Goal: Task Accomplishment & Management: Manage account settings

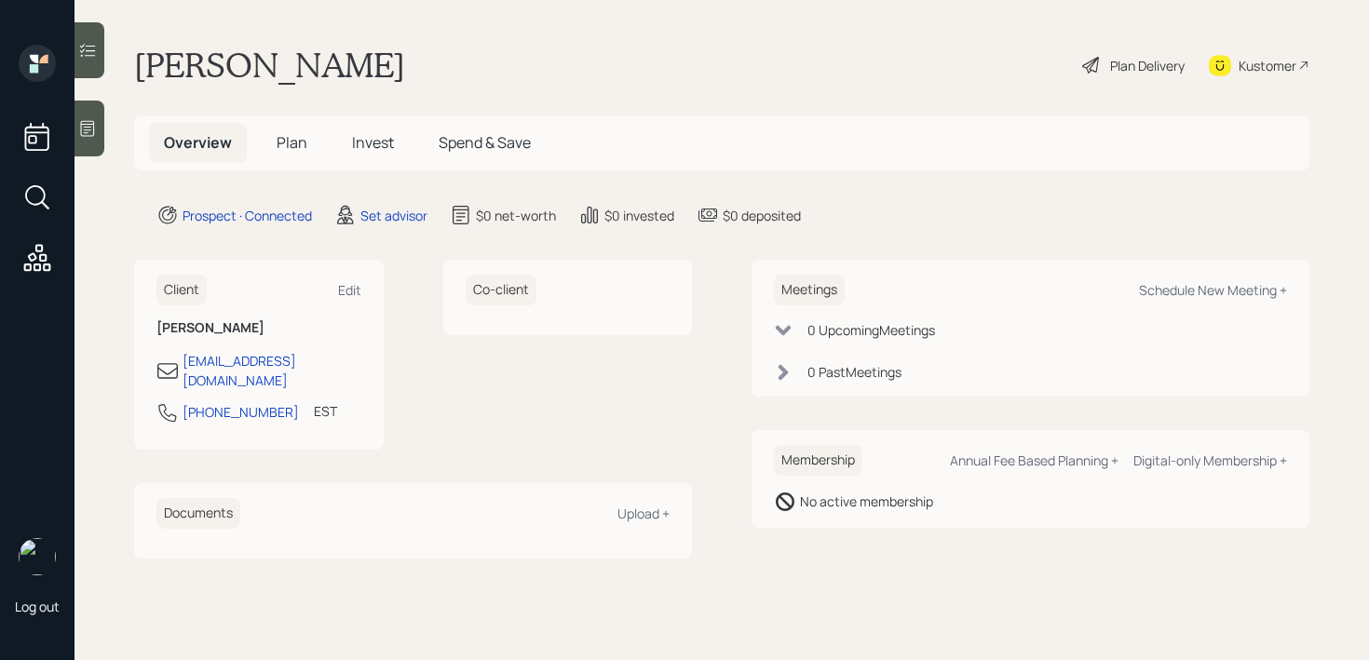
click at [94, 129] on icon at bounding box center [88, 129] width 14 height 16
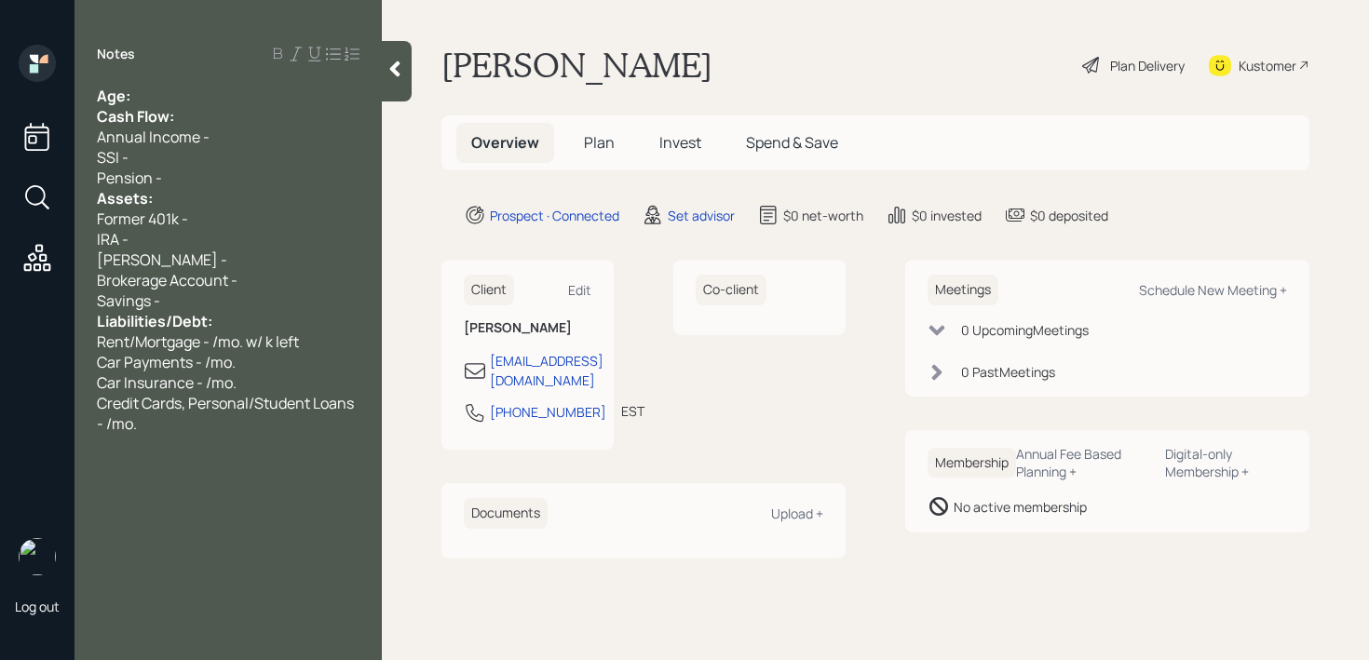
click at [236, 103] on div "Age:" at bounding box center [228, 96] width 263 height 20
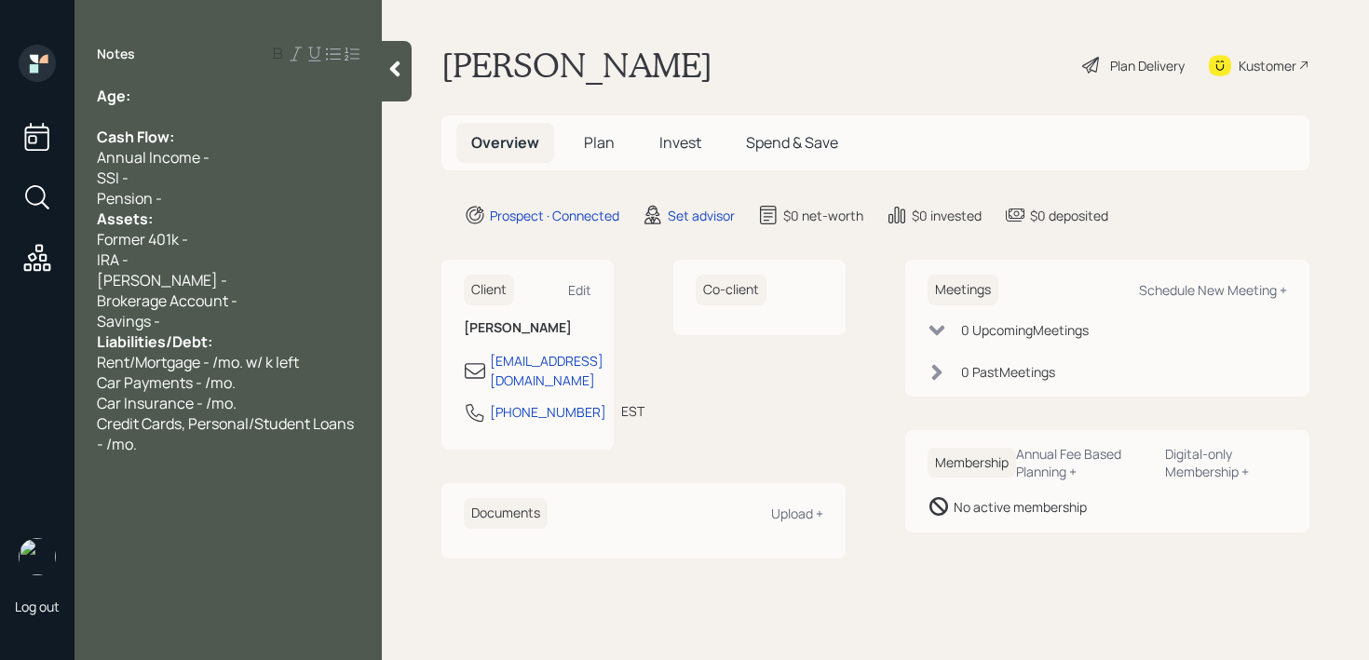
click at [224, 197] on div "Pension -" at bounding box center [228, 198] width 263 height 20
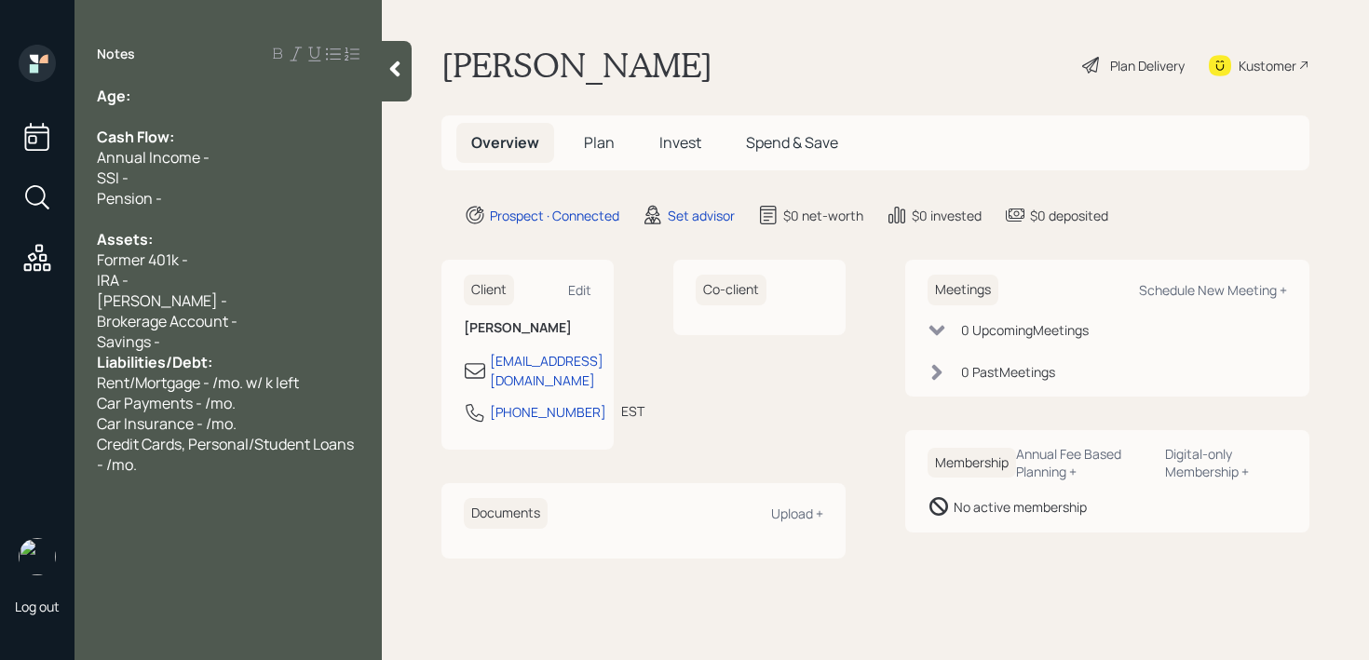
click at [222, 340] on div "Savings -" at bounding box center [228, 342] width 263 height 20
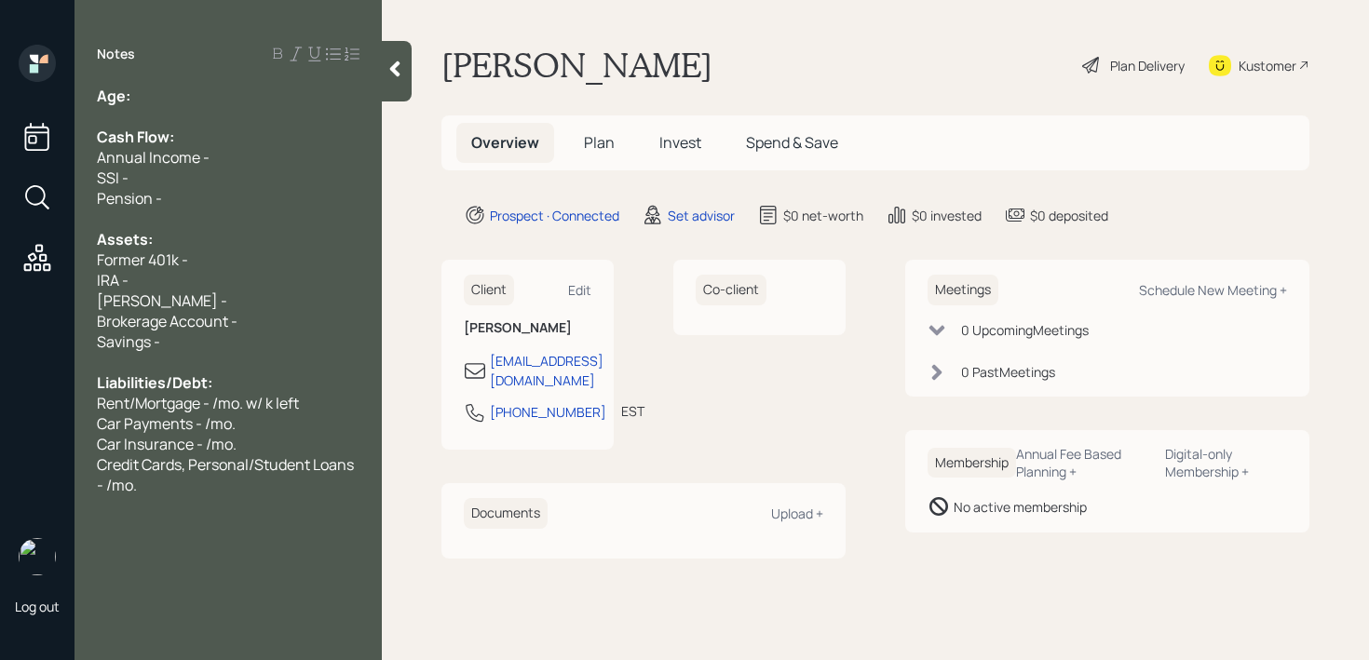
click at [252, 300] on div "[PERSON_NAME] -" at bounding box center [228, 301] width 263 height 20
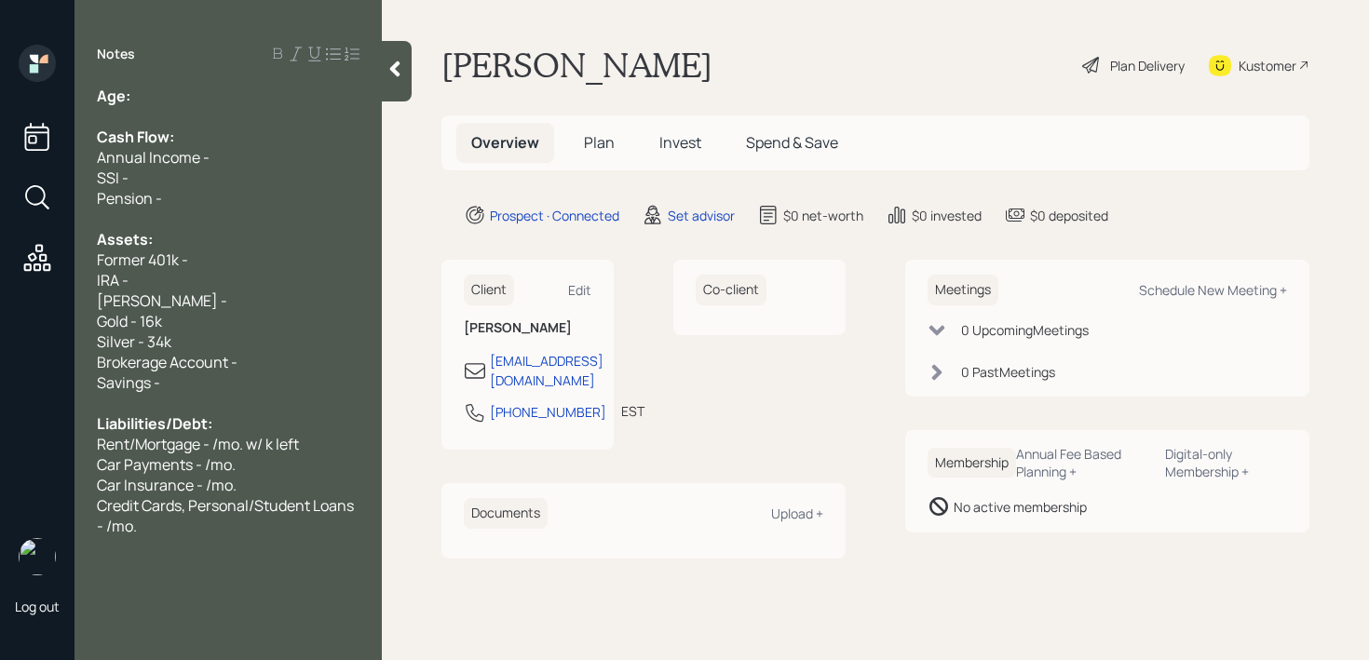
click at [196, 313] on div "Gold - 16k" at bounding box center [228, 321] width 263 height 20
click at [194, 295] on div "[PERSON_NAME] -" at bounding box center [228, 301] width 263 height 20
click at [218, 396] on div at bounding box center [228, 403] width 263 height 20
click at [218, 386] on div "Savings -" at bounding box center [228, 383] width 263 height 20
click at [1253, 74] on div "Kustomer" at bounding box center [1268, 66] width 58 height 20
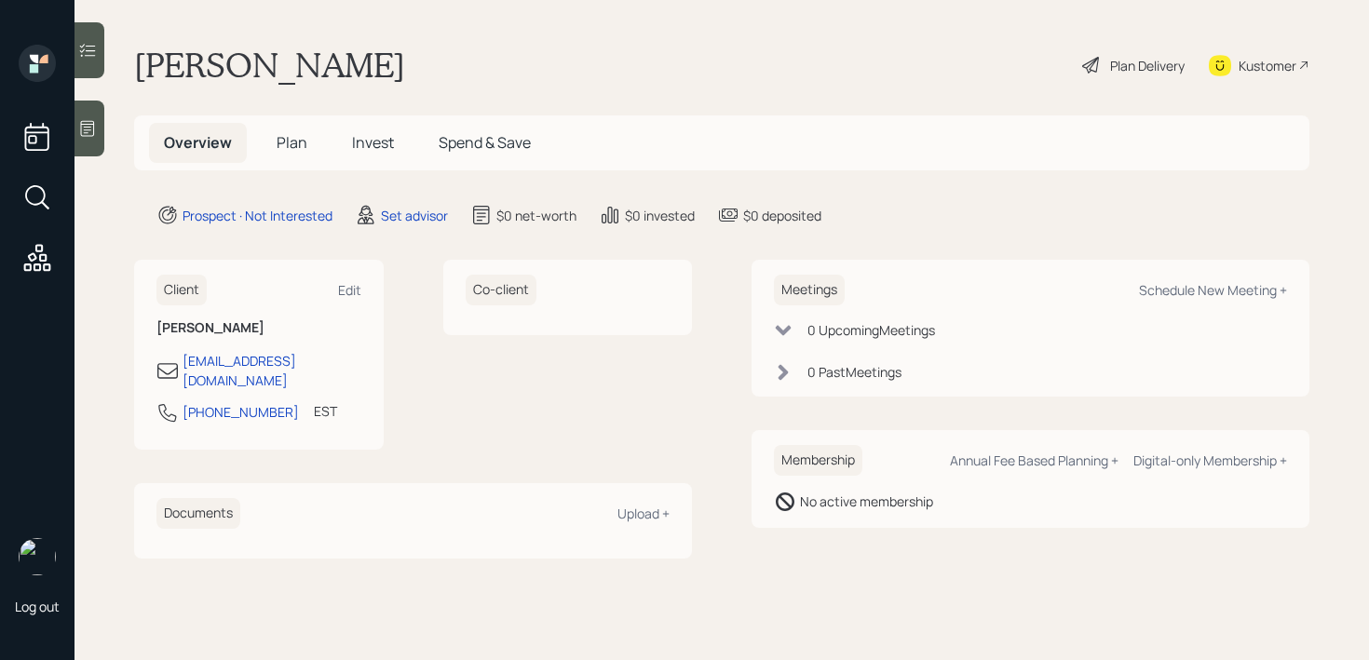
click at [79, 122] on icon at bounding box center [87, 128] width 19 height 19
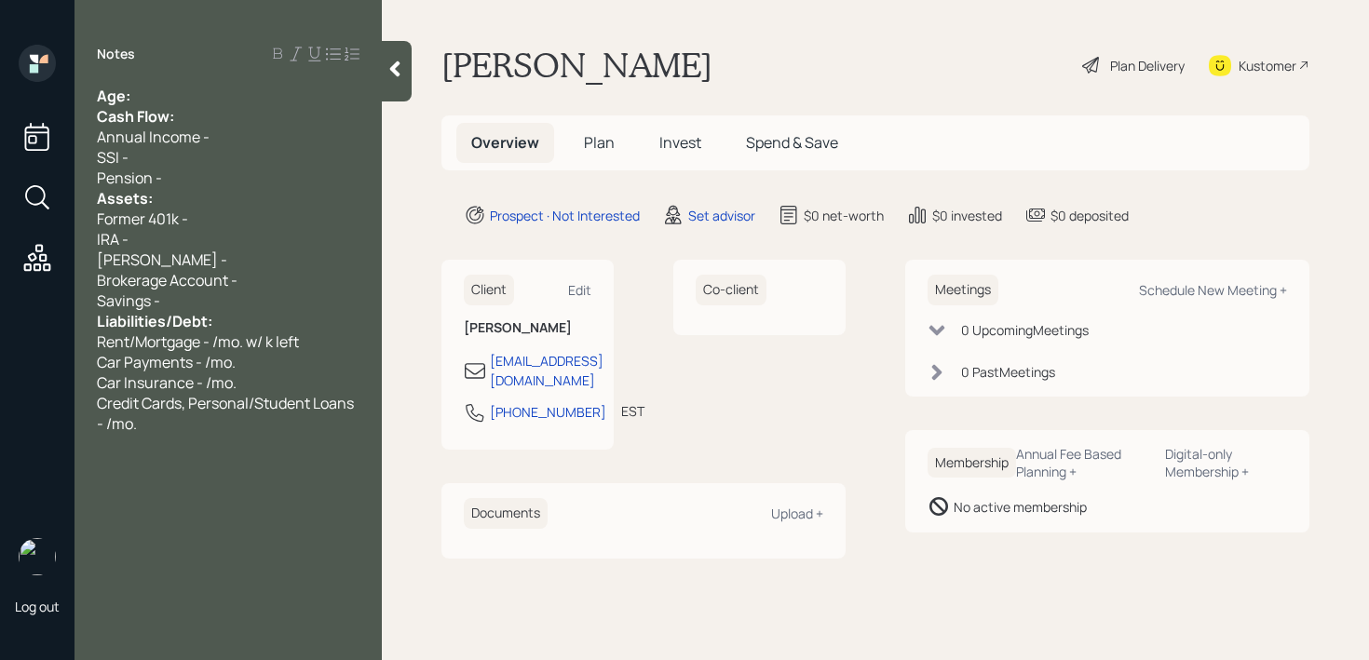
click at [154, 84] on div "Notes Age: Cash Flow: Annual Income - SSI - Pension - Assets: Former 401k - IRA…" at bounding box center [228, 341] width 307 height 593
